Goal: Information Seeking & Learning: Learn about a topic

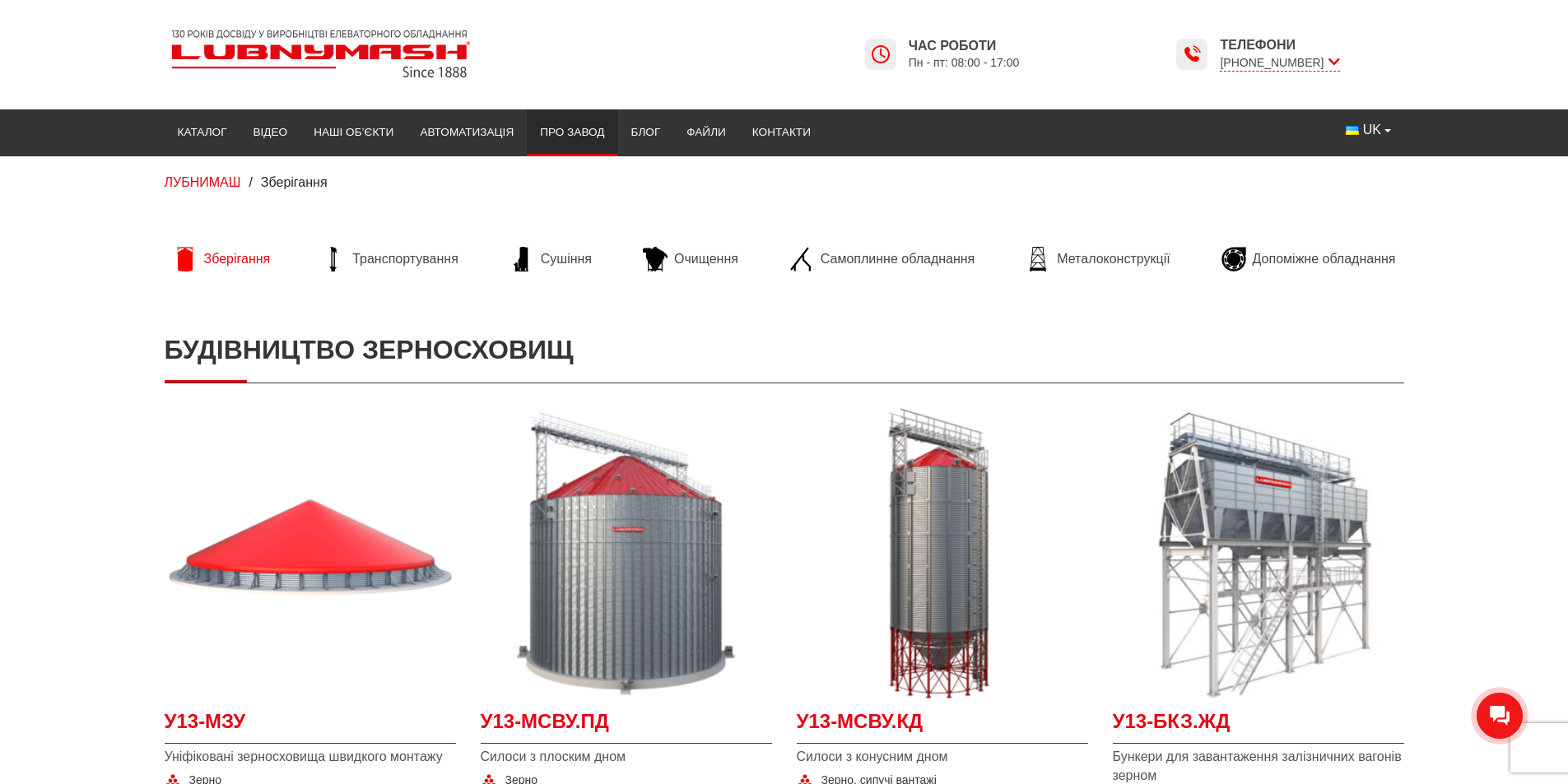
click at [565, 124] on link "Про завод" at bounding box center [572, 133] width 91 height 36
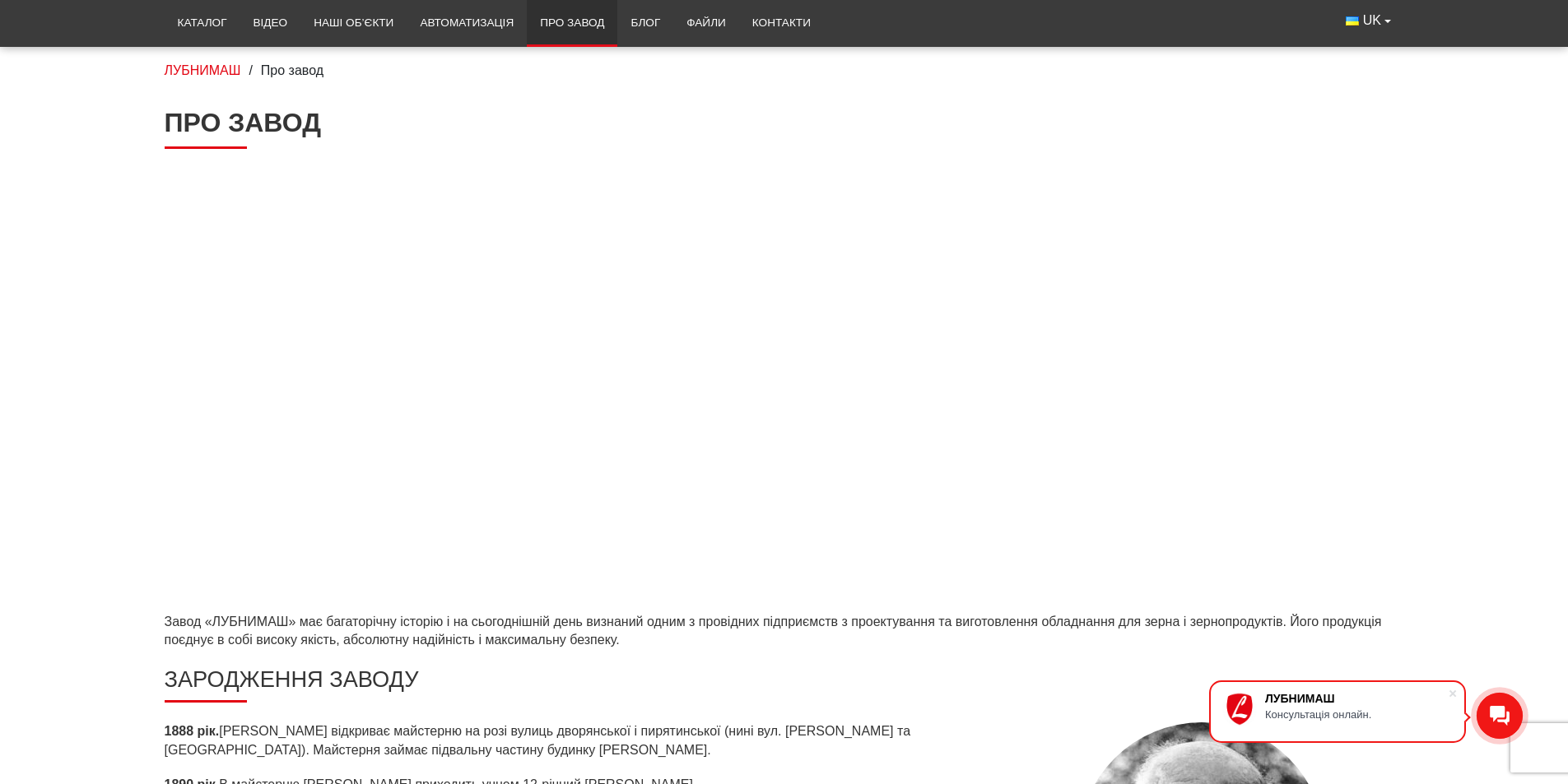
scroll to position [82, 0]
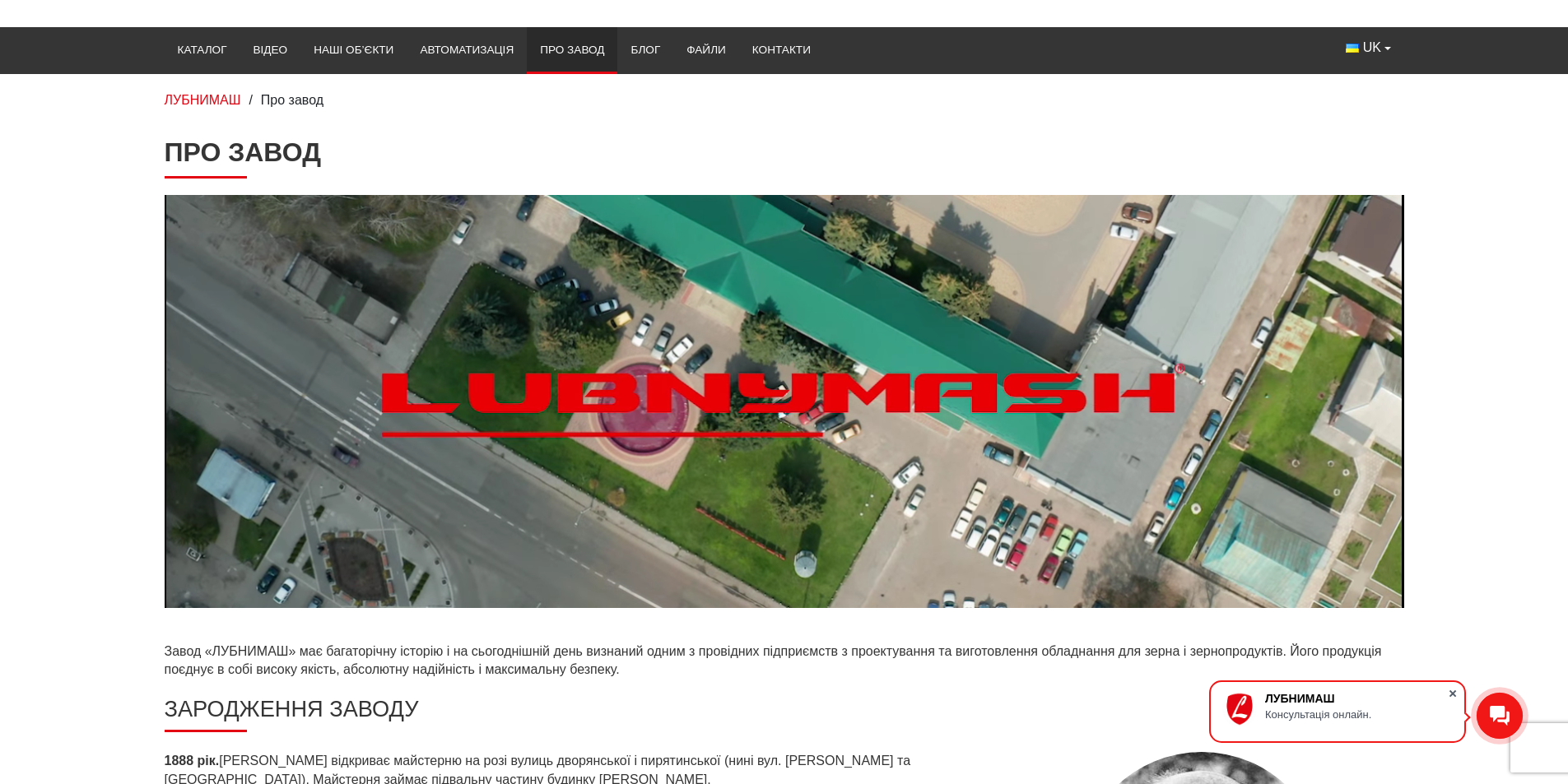
click at [1458, 694] on span at bounding box center [1452, 694] width 16 height 16
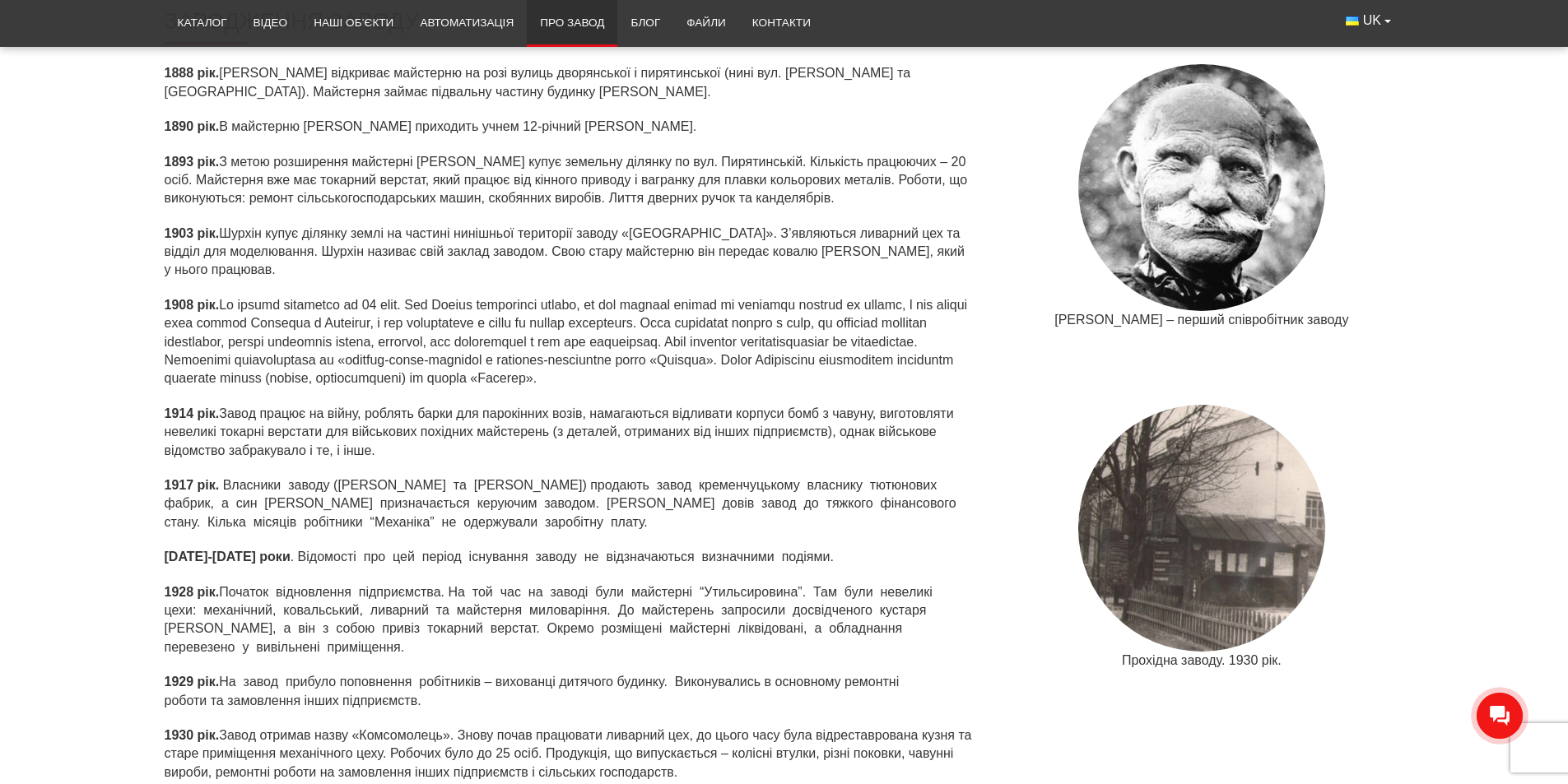
scroll to position [740, 0]
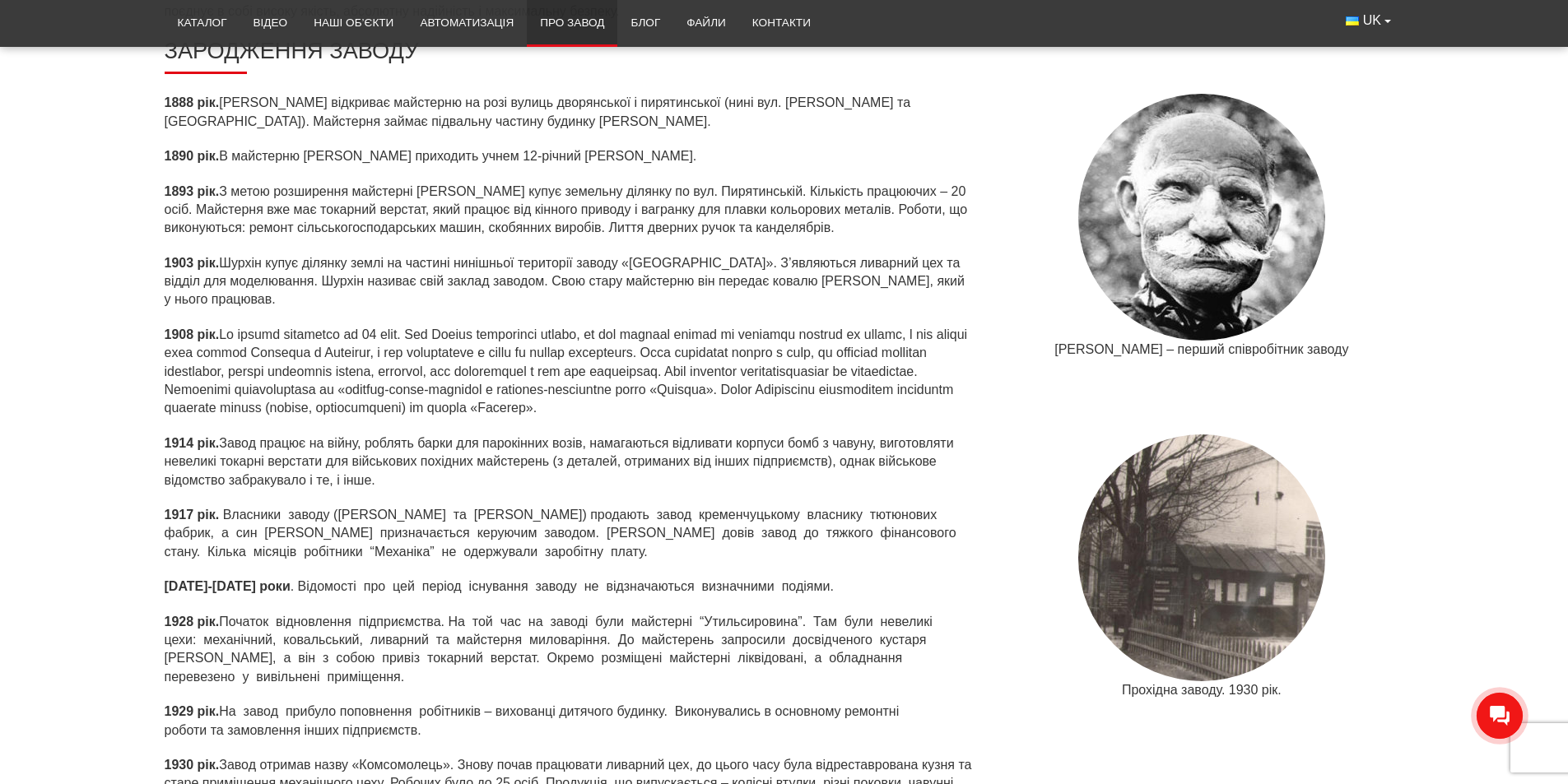
click at [1296, 525] on img at bounding box center [1201, 558] width 246 height 246
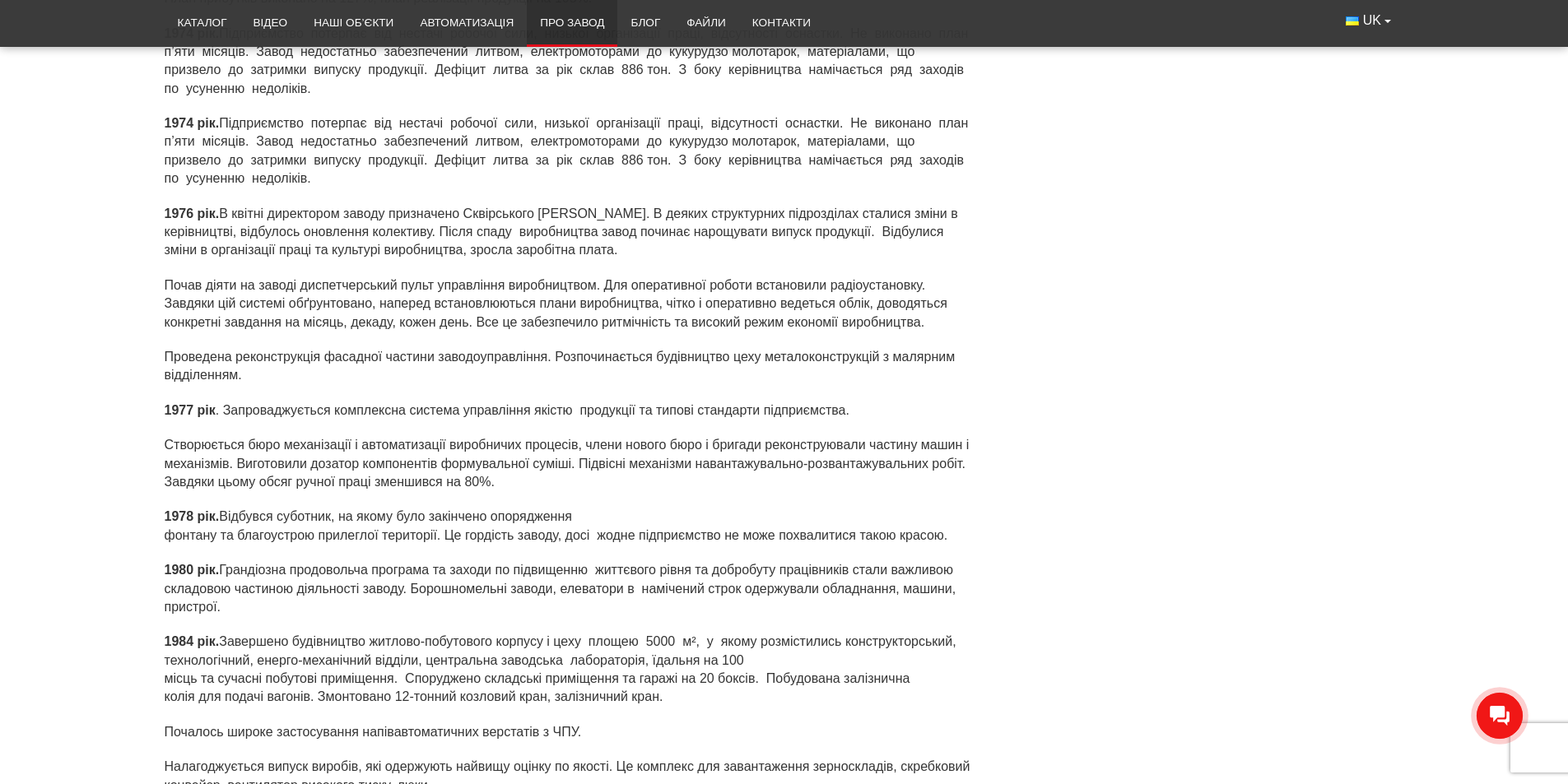
scroll to position [2962, 0]
